Goal: Information Seeking & Learning: Learn about a topic

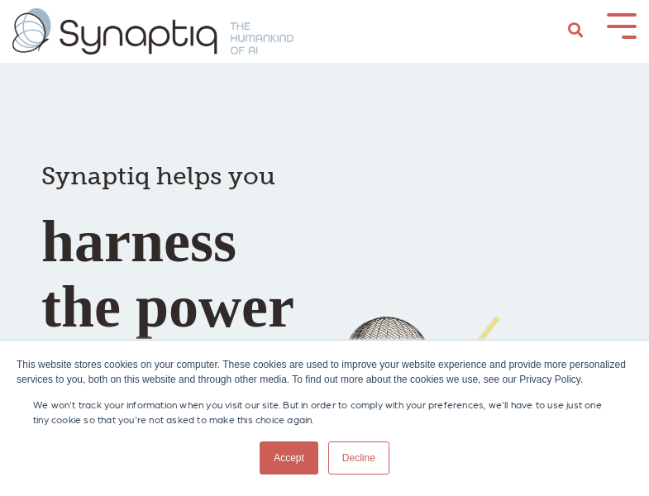
scroll to position [0, 7]
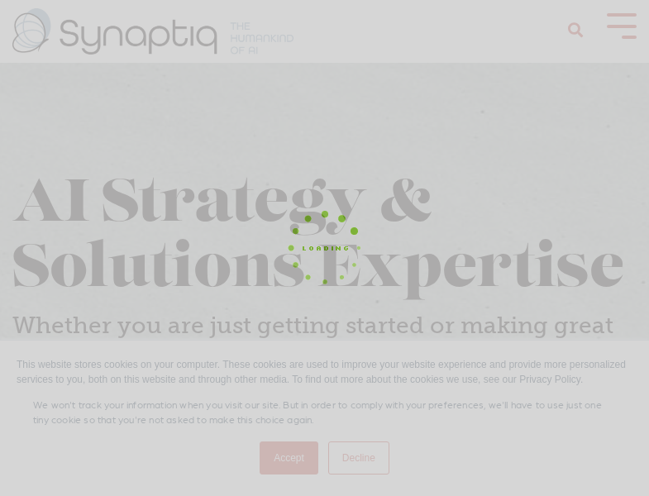
scroll to position [0, 7]
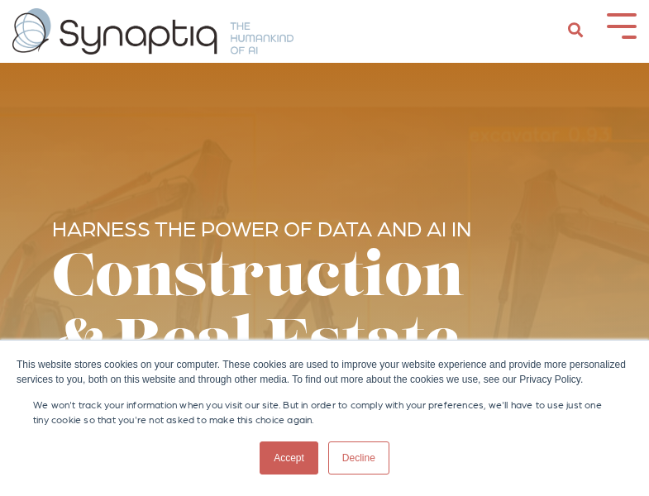
scroll to position [0, 7]
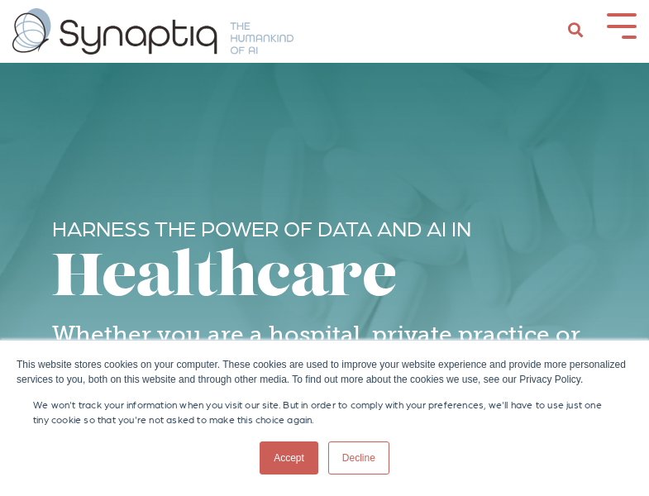
scroll to position [0, 7]
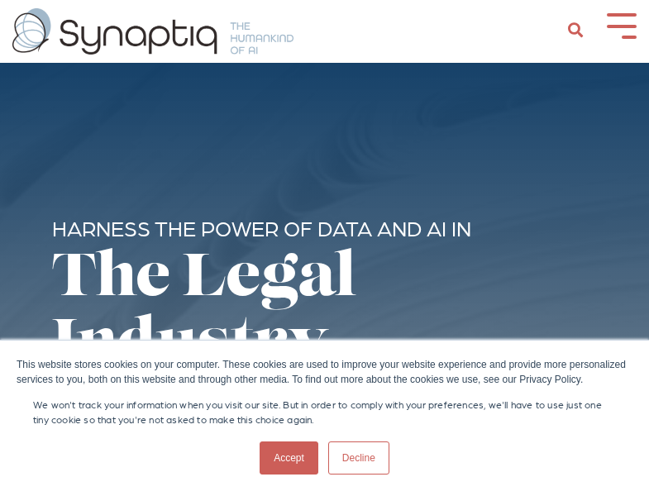
scroll to position [0, 7]
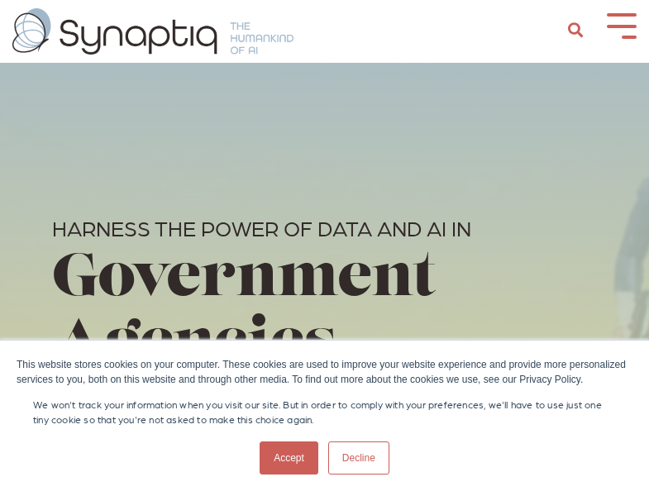
scroll to position [0, 7]
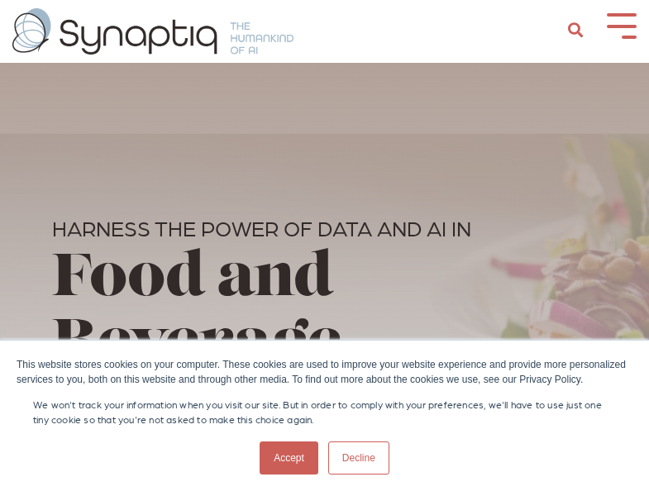
scroll to position [0, 7]
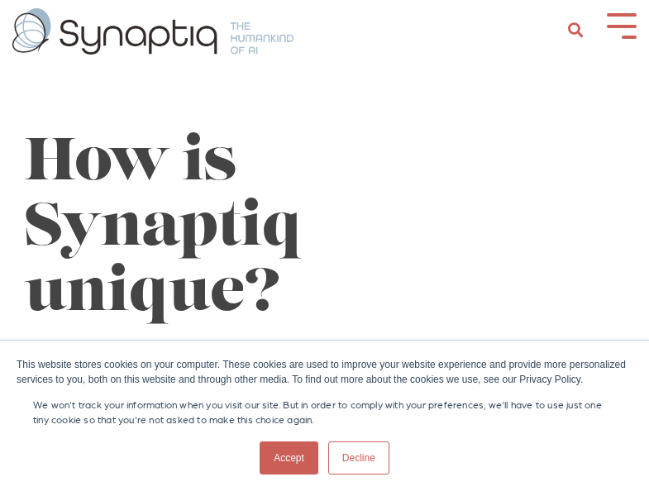
scroll to position [0, 7]
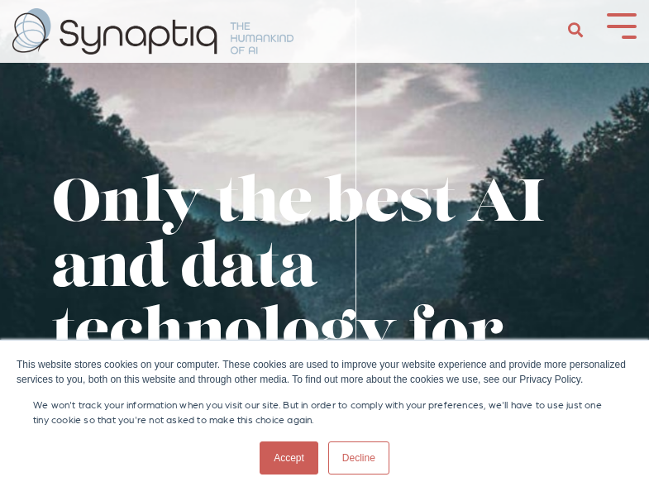
scroll to position [0, 7]
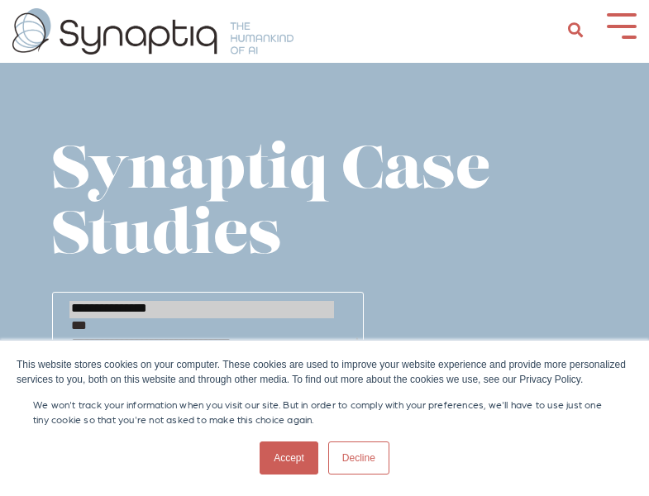
scroll to position [0, 7]
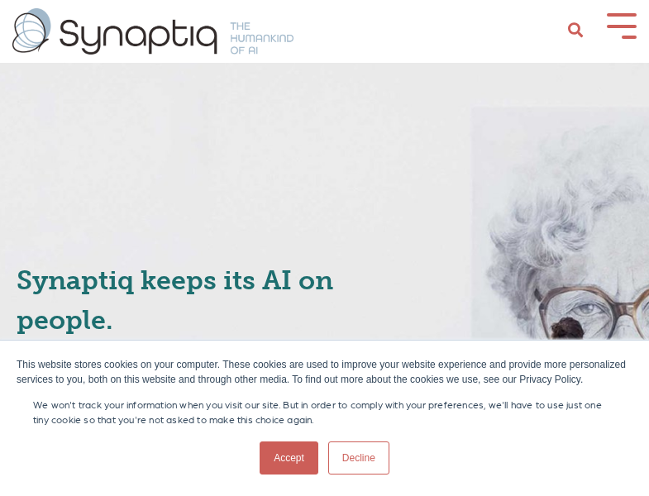
scroll to position [0, 7]
